Goal: Check status: Check status

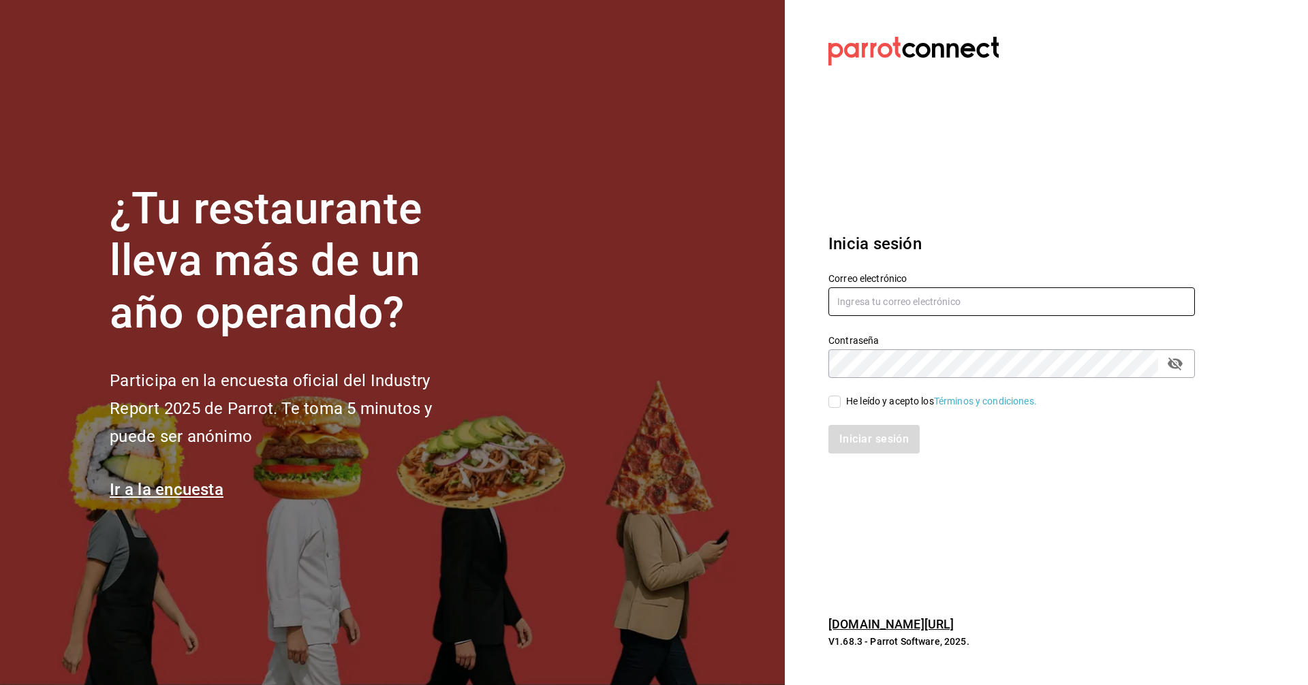
click at [900, 303] on input "text" at bounding box center [1011, 301] width 366 height 29
type input "C"
type input "corcas7916@gmail.com"
click at [834, 402] on input "He leído y acepto los Términos y condiciones." at bounding box center [834, 402] width 12 height 12
checkbox input "true"
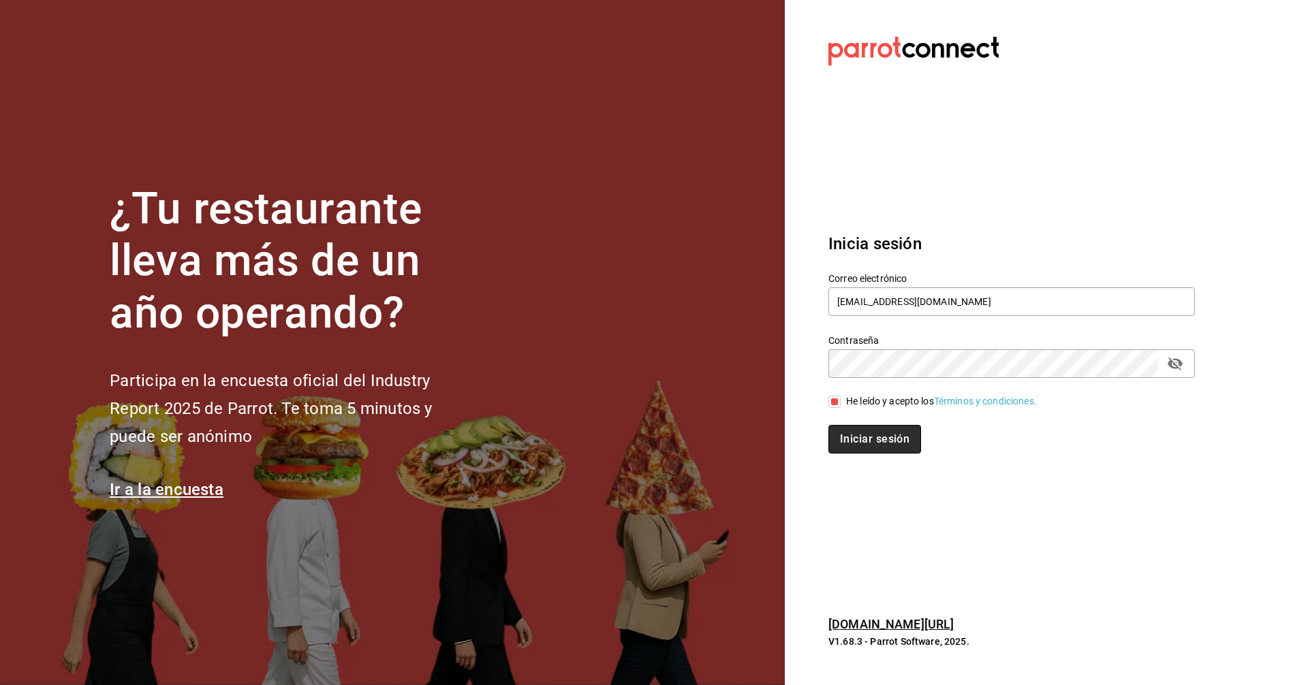
click at [861, 439] on button "Iniciar sesión" at bounding box center [874, 439] width 93 height 29
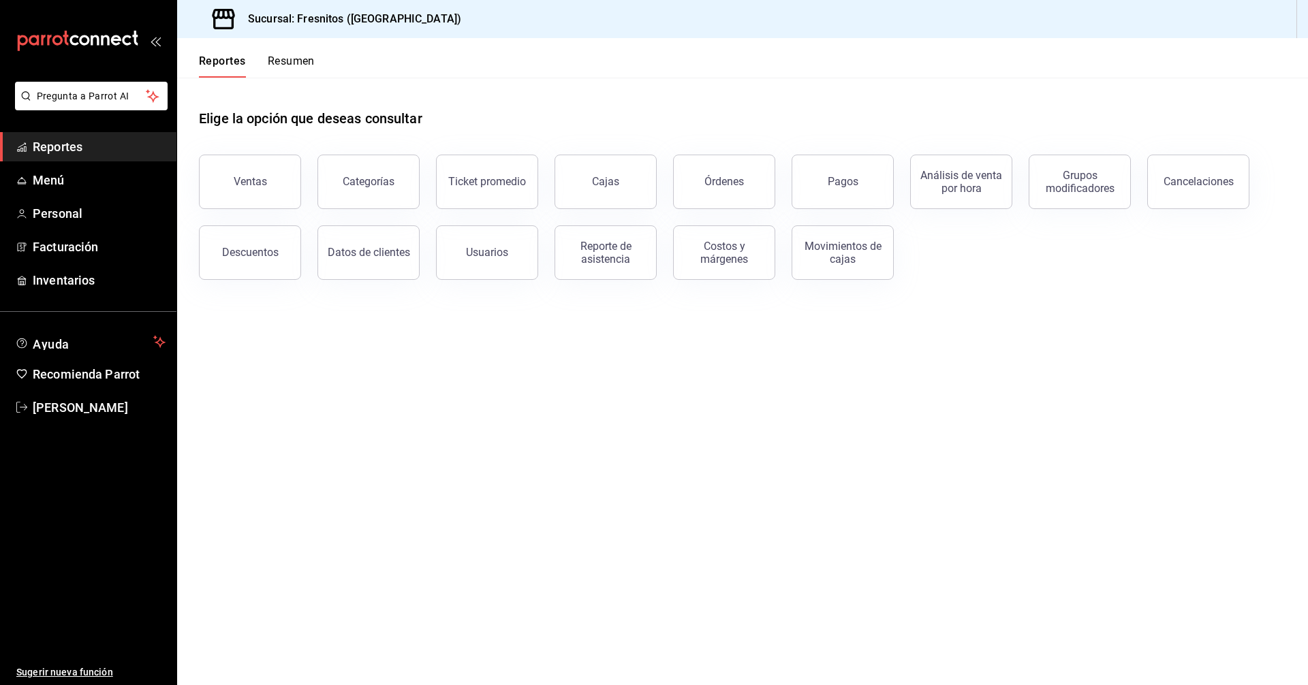
click at [275, 183] on button "Ventas" at bounding box center [250, 182] width 102 height 54
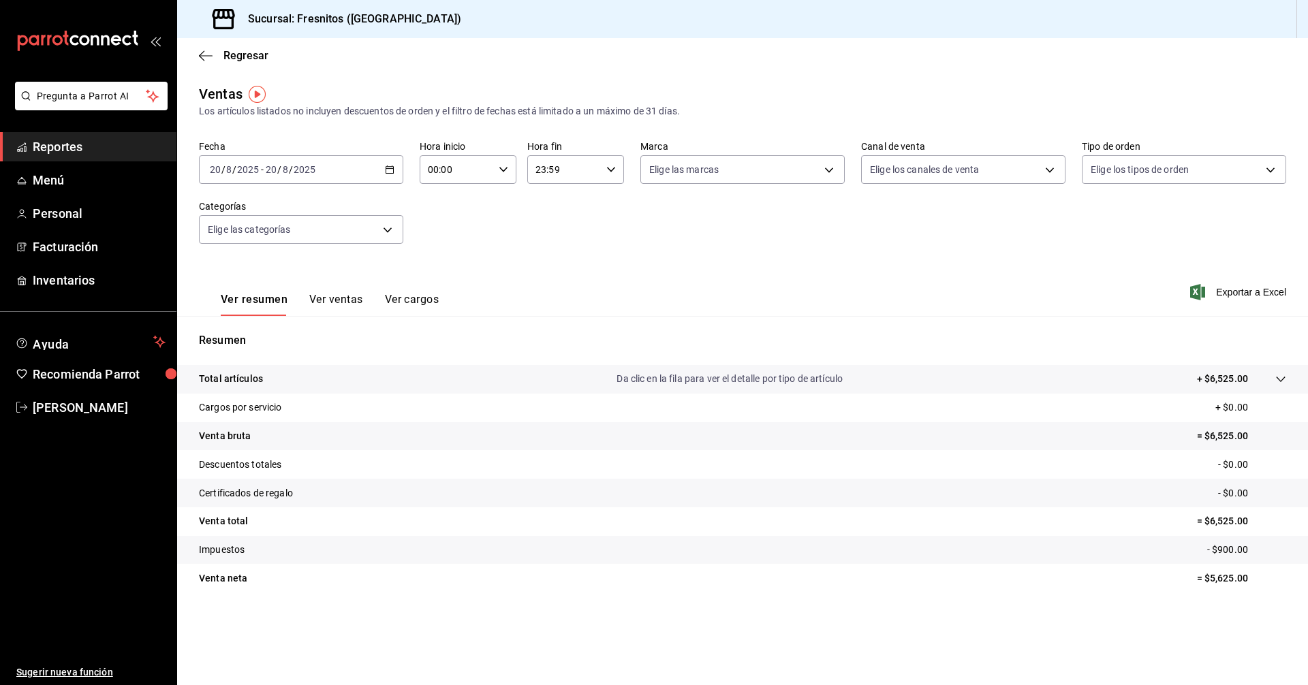
click at [387, 170] on icon "button" at bounding box center [390, 170] width 10 height 10
click at [252, 334] on span "Rango de fechas" at bounding box center [263, 333] width 106 height 14
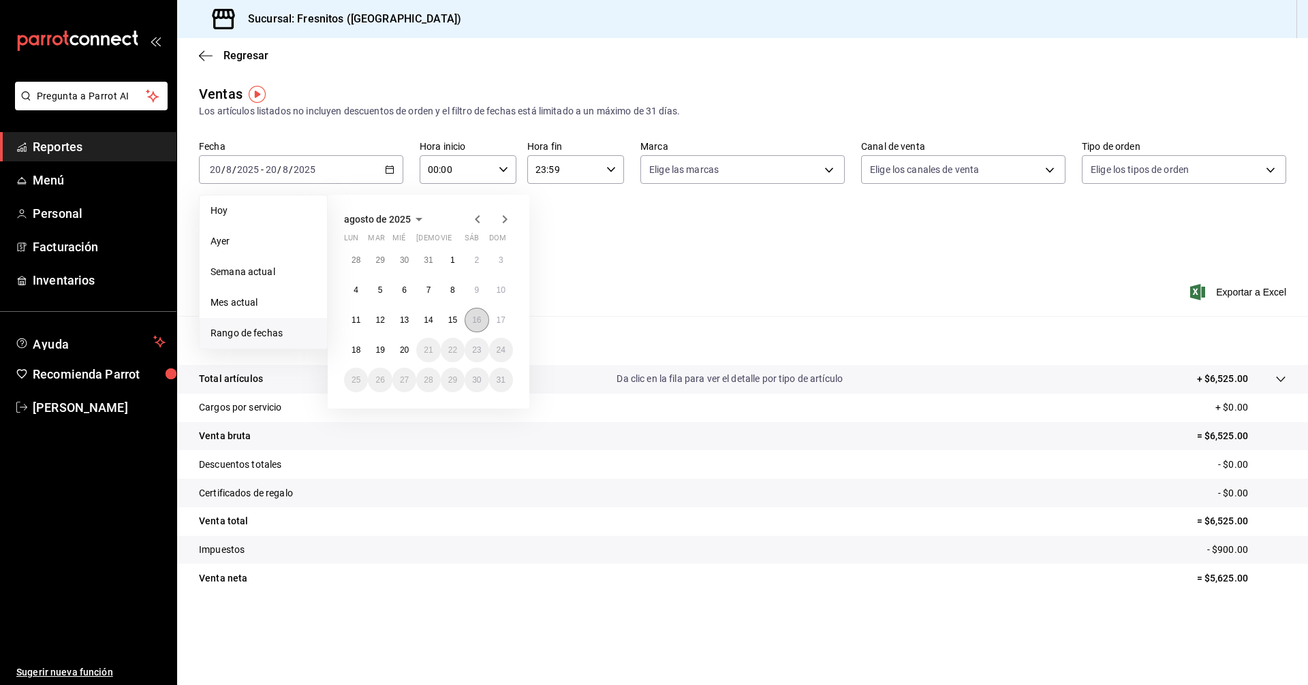
click at [474, 319] on abbr "16" at bounding box center [476, 320] width 9 height 10
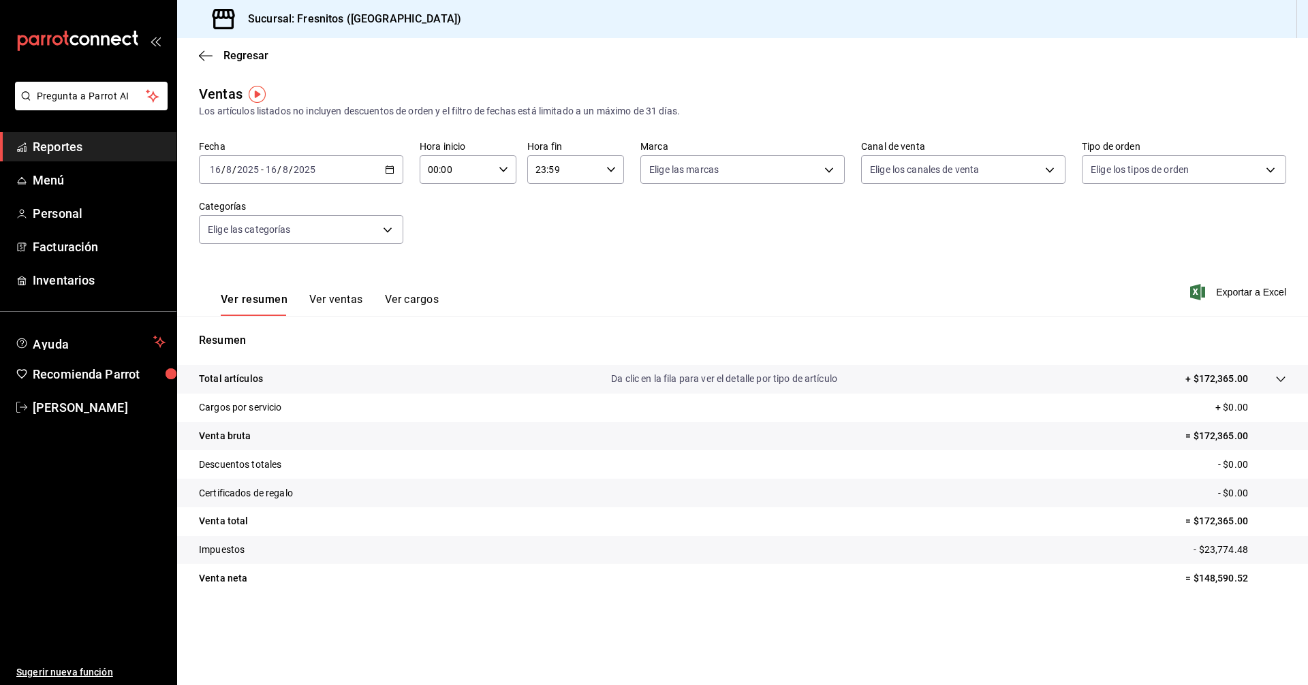
click at [586, 253] on div "Fecha [DATE] [DATE] - [DATE] [DATE] Hora inicio 00:00 Hora inicio Hora fin 23:5…" at bounding box center [742, 200] width 1087 height 120
click at [387, 168] on icon "button" at bounding box center [390, 170] width 10 height 10
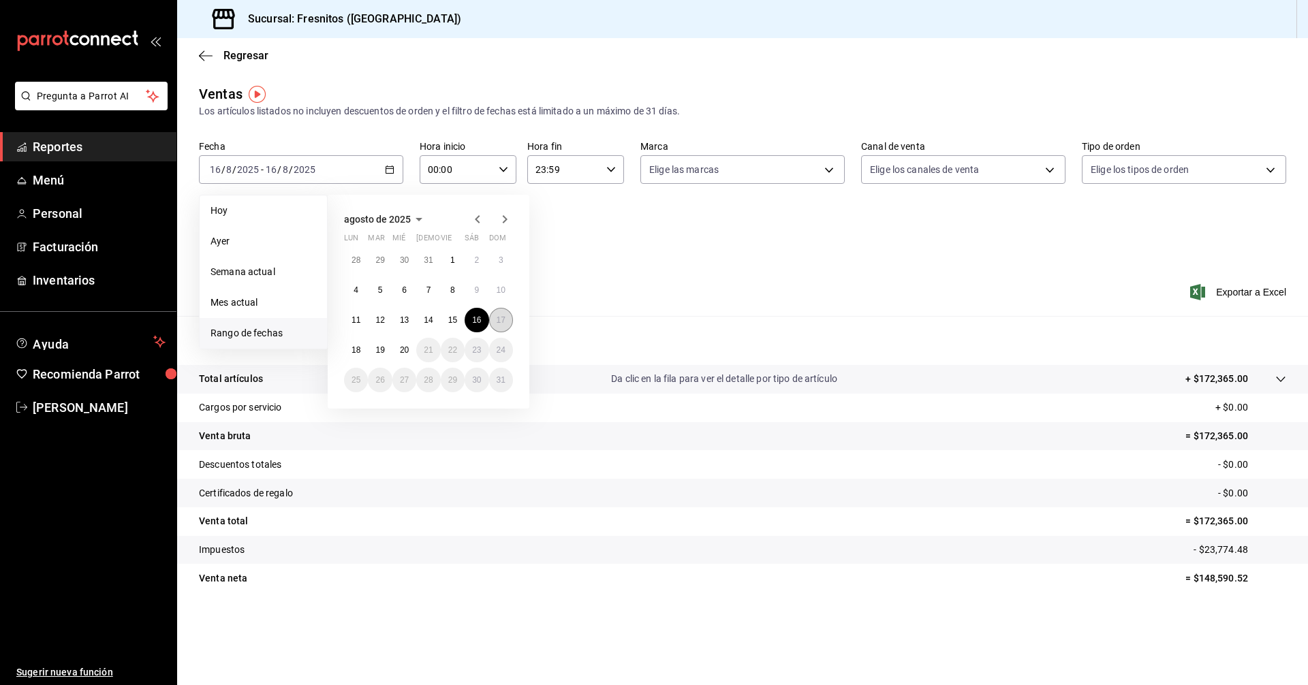
click at [501, 326] on button "17" at bounding box center [501, 320] width 24 height 25
